Goal: Obtain resource: Download file/media

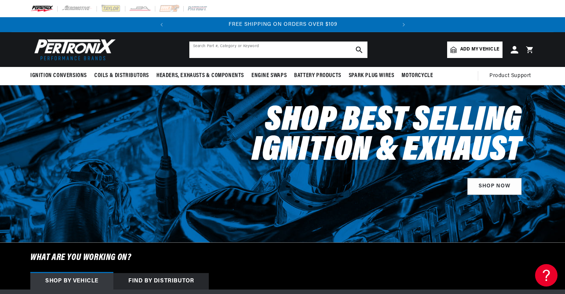
click at [276, 50] on input "text" at bounding box center [278, 50] width 178 height 16
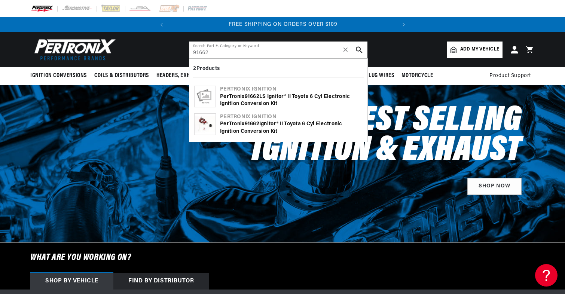
type input "91662"
click at [265, 97] on div "PerTronix 91662 LS Ignitor® II Toyota 6 cyl Electronic Ignition Conversion Kit" at bounding box center [291, 100] width 143 height 15
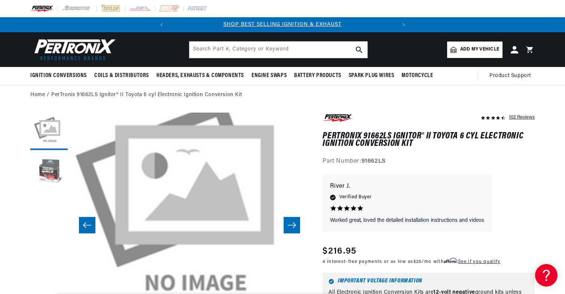
click at [52, 169] on button "Load image 2 in gallery view" at bounding box center [48, 172] width 37 height 37
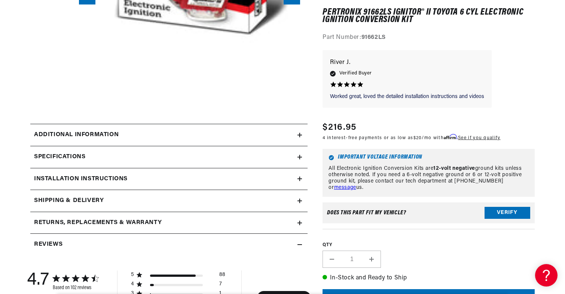
click at [298, 179] on icon at bounding box center [299, 179] width 4 height 0
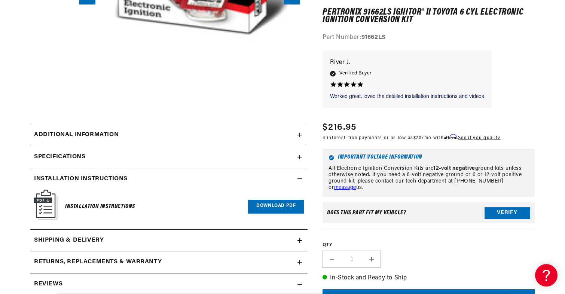
click at [280, 200] on link "Download PDF" at bounding box center [276, 207] width 56 height 14
